Goal: Task Accomplishment & Management: Manage account settings

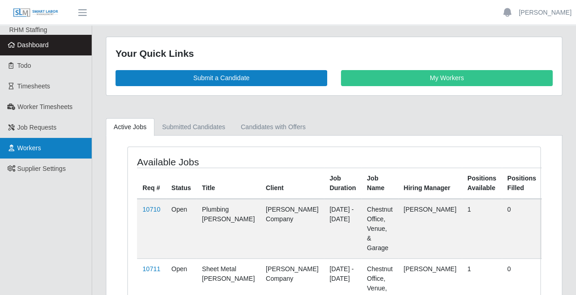
click at [22, 147] on span "Workers" at bounding box center [29, 147] width 24 height 7
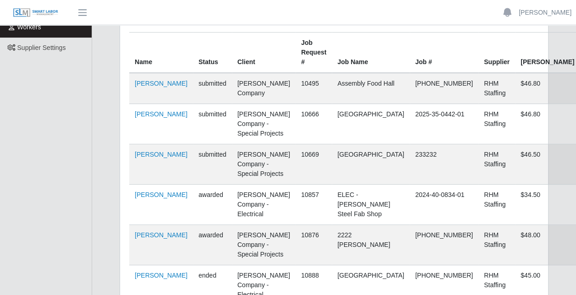
scroll to position [122, 0]
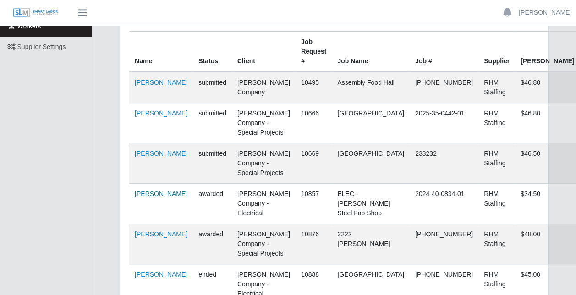
click at [157, 190] on link "Jayven Garcia" at bounding box center [161, 193] width 53 height 7
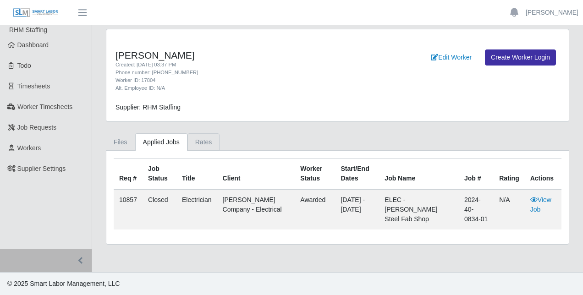
click at [206, 143] on link "Rates" at bounding box center [203, 142] width 33 height 18
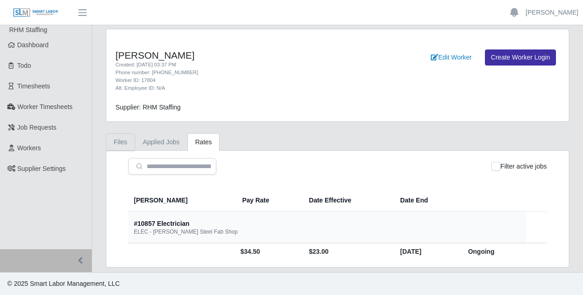
click at [119, 143] on link "Files" at bounding box center [120, 142] width 29 height 18
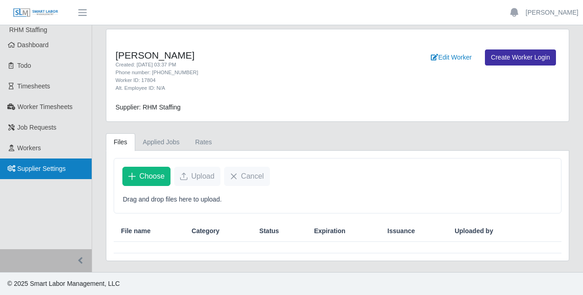
click at [55, 168] on span "Supplier Settings" at bounding box center [41, 168] width 49 height 7
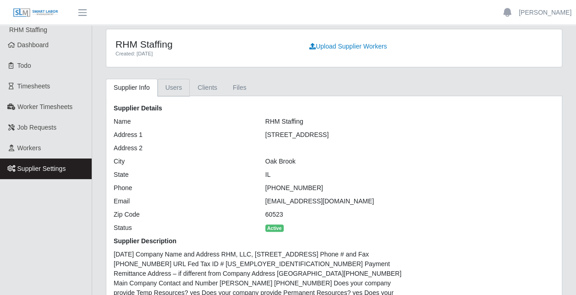
click at [177, 87] on link "Users" at bounding box center [174, 88] width 33 height 18
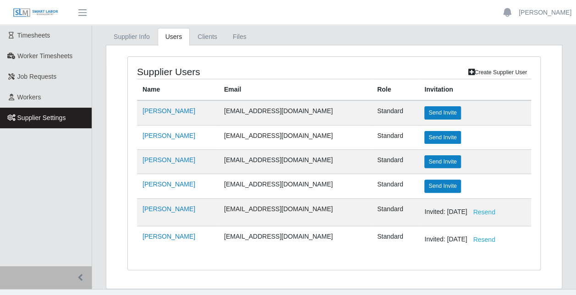
scroll to position [50, 0]
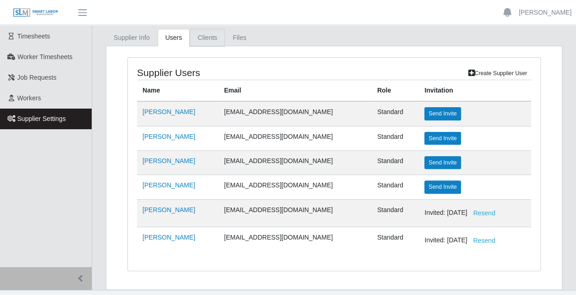
click at [207, 37] on link "Clients" at bounding box center [207, 38] width 35 height 18
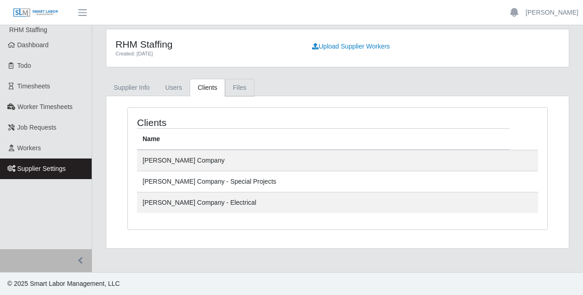
click at [231, 84] on link "Files" at bounding box center [239, 88] width 29 height 18
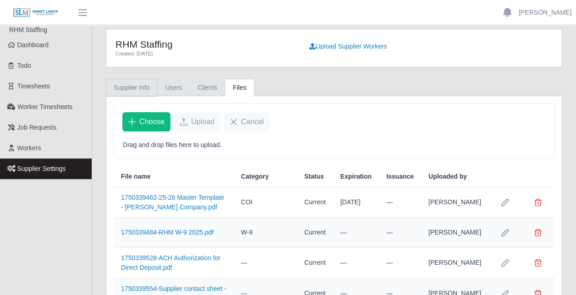
click at [123, 85] on link "Supplier Info" at bounding box center [132, 88] width 52 height 18
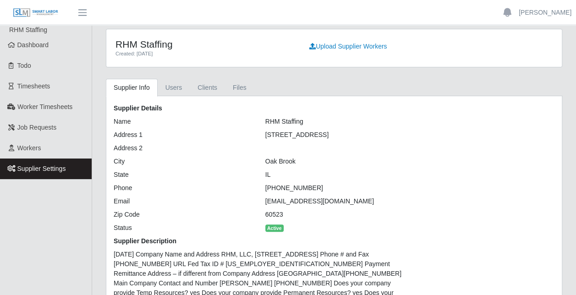
scroll to position [80, 0]
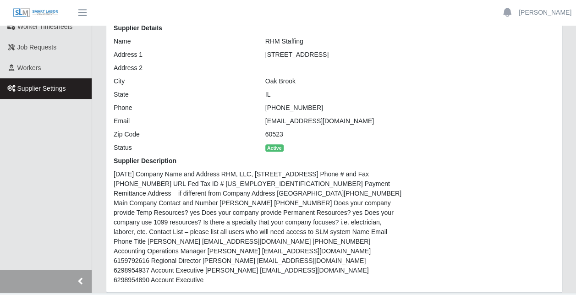
click at [83, 270] on button "button" at bounding box center [46, 281] width 92 height 23
click at [99, 254] on div "Supplier Info Users Clients Files Supplier Details Name RHM Staffing Address 1 …" at bounding box center [334, 146] width 470 height 294
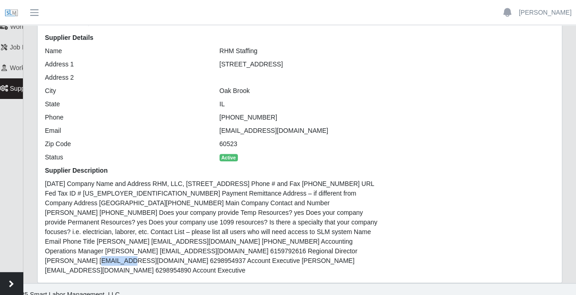
click at [12, 290] on button "button" at bounding box center [11, 283] width 23 height 23
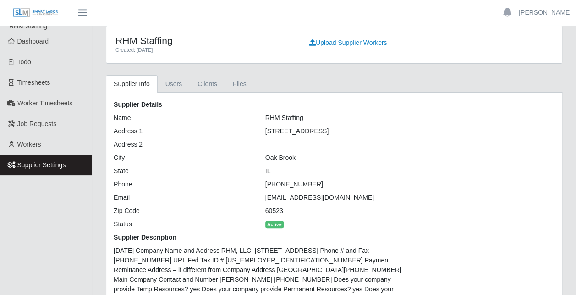
scroll to position [0, 0]
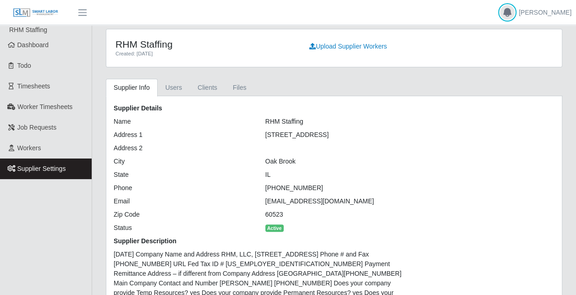
click at [513, 13] on icon "button" at bounding box center [507, 12] width 11 height 11
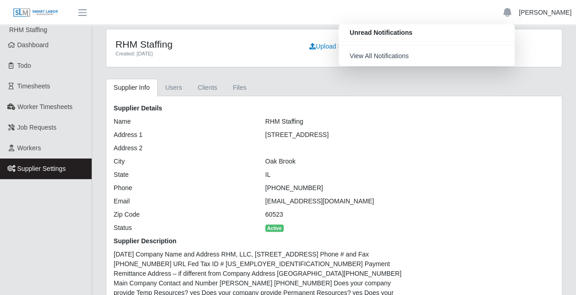
click at [553, 12] on link "[PERSON_NAME]" at bounding box center [545, 13] width 53 height 10
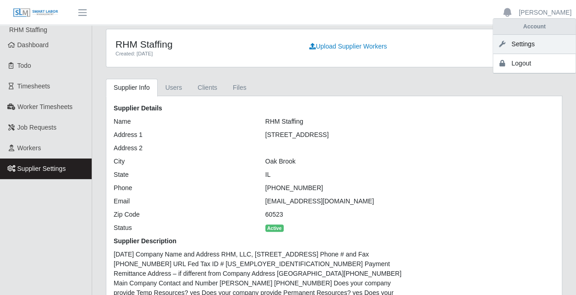
click at [507, 47] on link "Settings" at bounding box center [534, 44] width 83 height 19
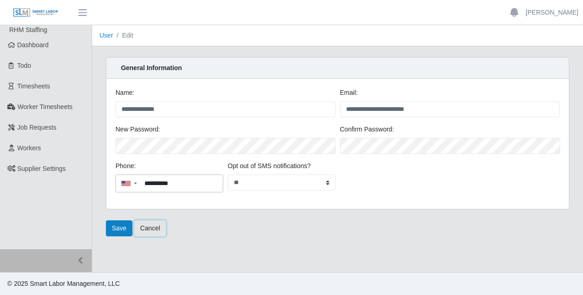
click at [150, 225] on link "Cancel" at bounding box center [150, 228] width 32 height 16
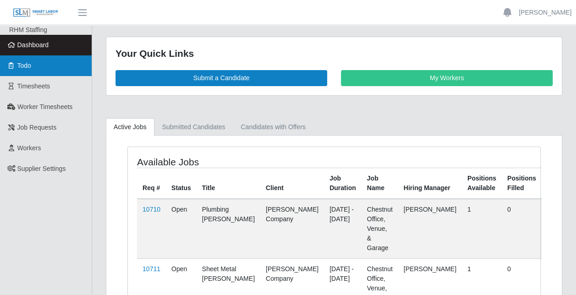
click at [28, 64] on span "Todo" at bounding box center [24, 65] width 14 height 7
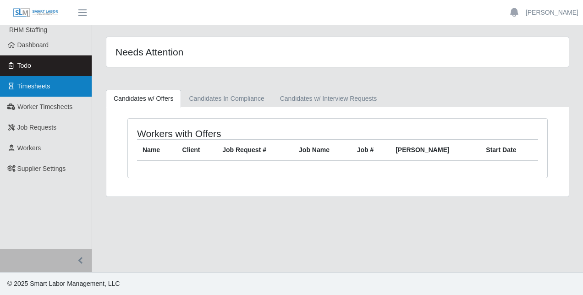
click at [41, 90] on link "Timesheets" at bounding box center [46, 86] width 92 height 21
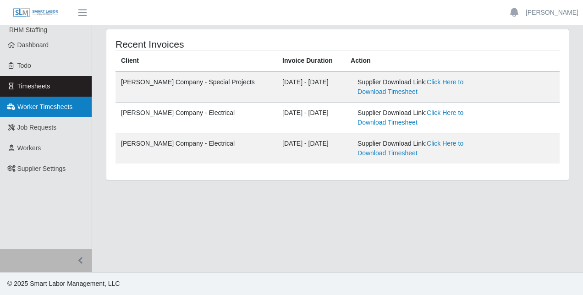
click at [44, 105] on span "Worker Timesheets" at bounding box center [44, 106] width 55 height 7
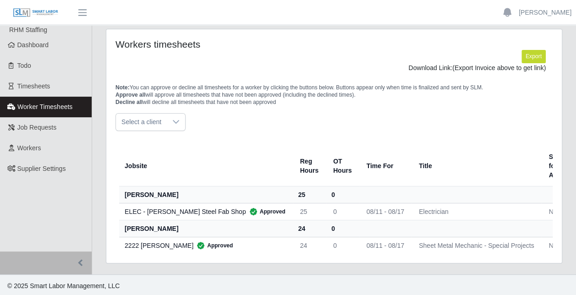
scroll to position [7, 0]
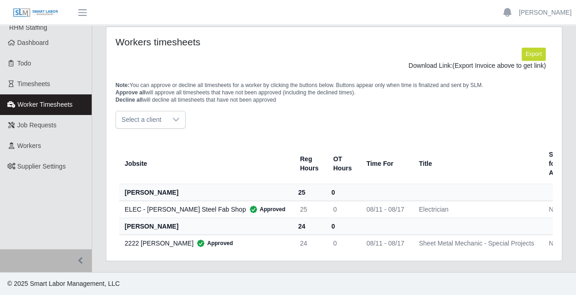
click at [147, 187] on th "[PERSON_NAME]" at bounding box center [206, 192] width 174 height 17
drag, startPoint x: 147, startPoint y: 187, endPoint x: 186, endPoint y: 182, distance: 39.2
click at [186, 184] on th "[PERSON_NAME]" at bounding box center [206, 192] width 174 height 17
click at [186, 184] on th "jayven garcia" at bounding box center [206, 192] width 174 height 17
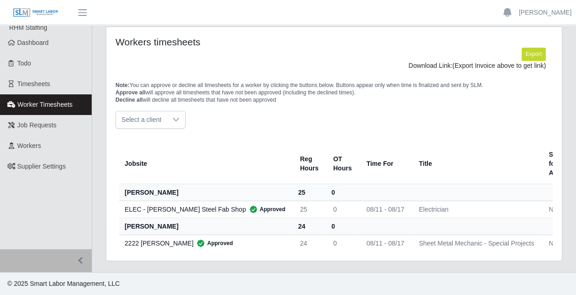
drag, startPoint x: 186, startPoint y: 182, endPoint x: 245, endPoint y: 227, distance: 74.3
click at [245, 227] on th "matt duncan" at bounding box center [206, 226] width 174 height 17
click at [219, 218] on th "matt duncan" at bounding box center [206, 226] width 174 height 17
click at [186, 205] on div "ELEC - Cooper Steel Fab Shop Approved" at bounding box center [205, 209] width 161 height 9
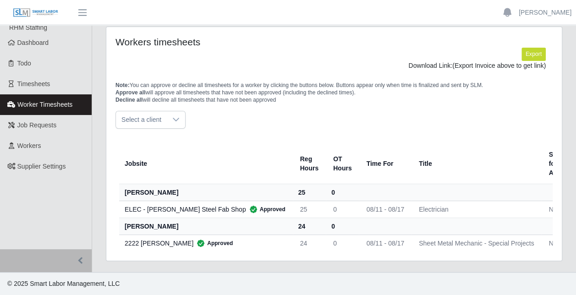
drag, startPoint x: 186, startPoint y: 203, endPoint x: 157, endPoint y: 136, distance: 72.9
click at [157, 140] on div "Jobsite Reg Hours OT Hours Time For Title Sent for Appr. Appr. At Appr. By jayv…" at bounding box center [385, 198] width 539 height 116
click at [135, 90] on span "Approve all" at bounding box center [131, 92] width 30 height 6
click at [168, 116] on div at bounding box center [176, 119] width 18 height 17
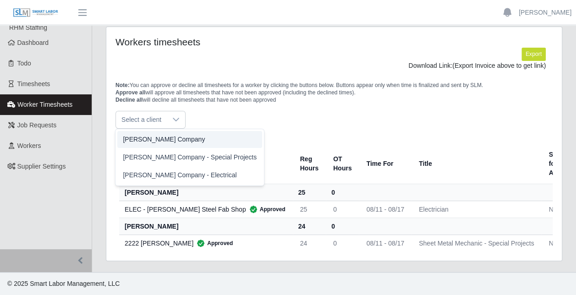
click at [149, 140] on li "Lee Company" at bounding box center [189, 139] width 145 height 17
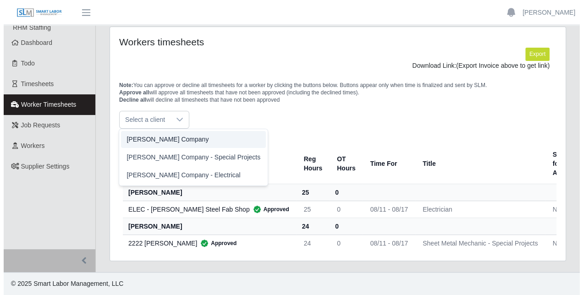
scroll to position [0, 0]
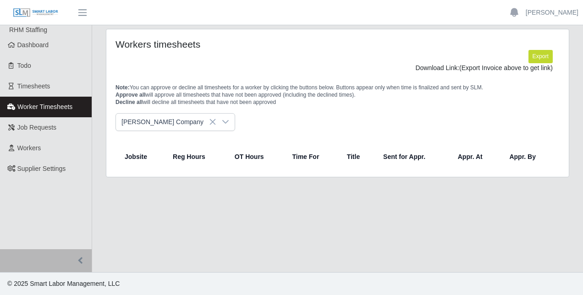
click at [163, 122] on span "Lee Company" at bounding box center [166, 122] width 100 height 17
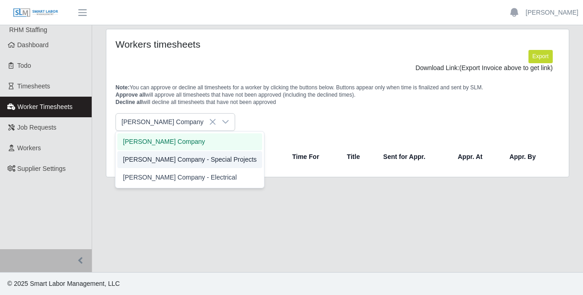
click at [159, 156] on span "[PERSON_NAME] Company - Special Projects" at bounding box center [190, 160] width 134 height 10
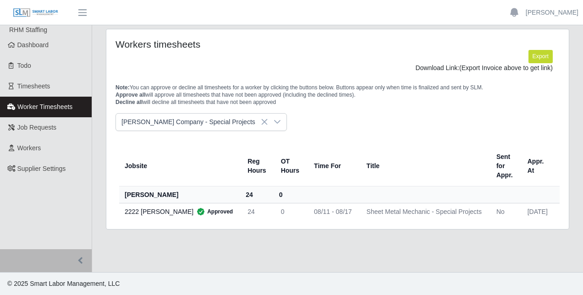
click at [193, 214] on span "Approved" at bounding box center [212, 211] width 39 height 9
click at [226, 219] on div "Jobsite Reg Hours OT Hours Time For Title Sent for Appr. Appr. At Appr. By matt…" at bounding box center [359, 183] width 487 height 82
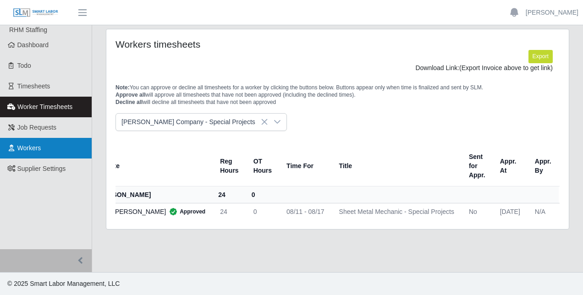
click at [49, 152] on link "Workers" at bounding box center [46, 148] width 92 height 21
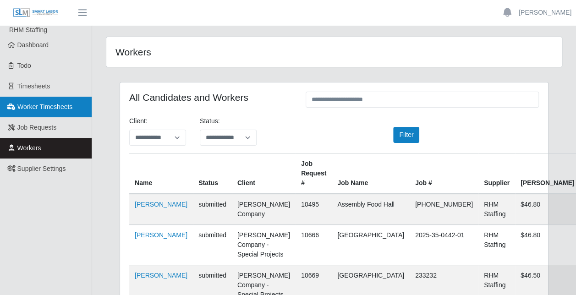
click at [54, 109] on span "Worker Timesheets" at bounding box center [44, 106] width 55 height 7
